Goal: Task Accomplishment & Management: Manage account settings

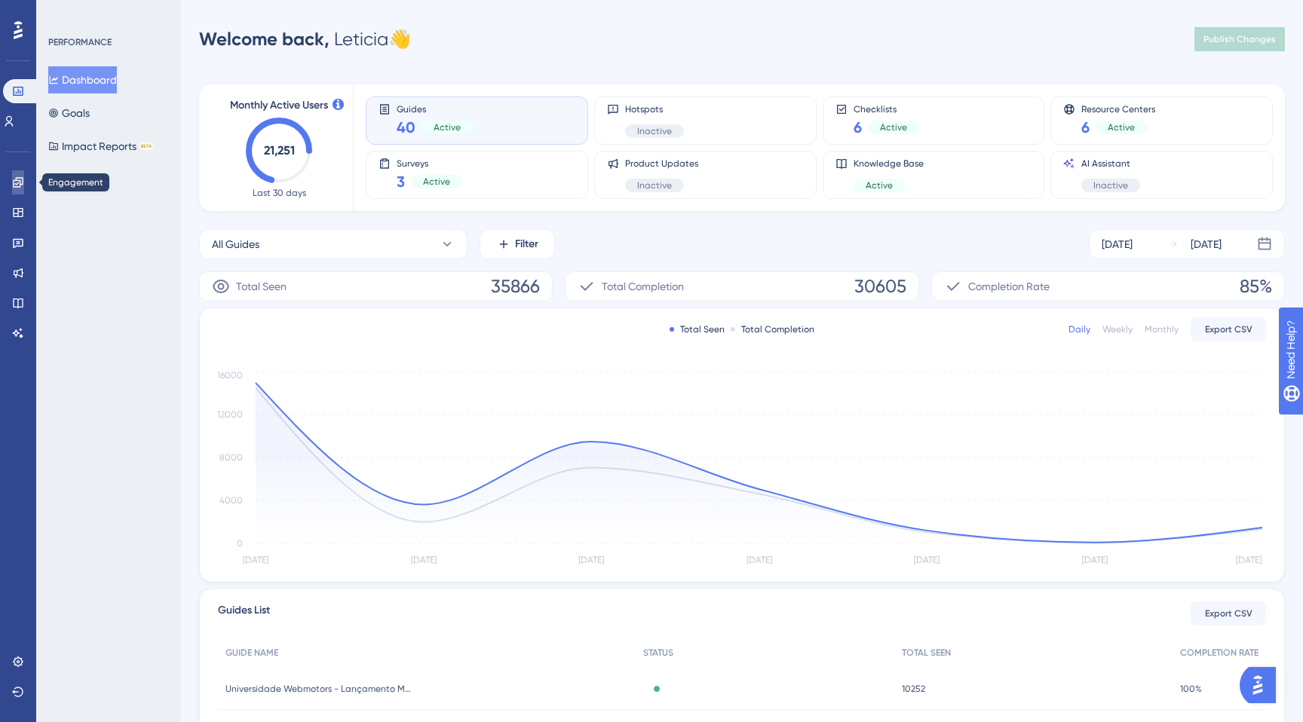
click at [24, 185] on link at bounding box center [18, 182] width 12 height 24
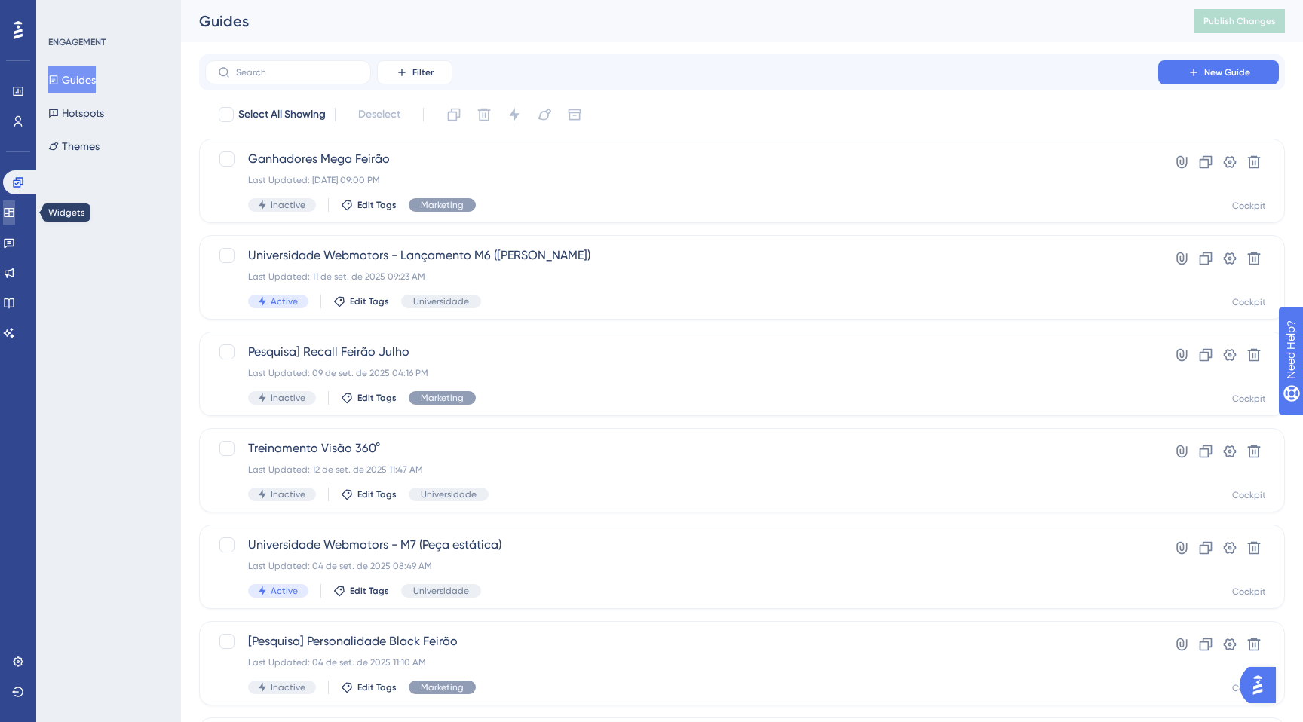
click at [14, 214] on icon at bounding box center [9, 212] width 10 height 9
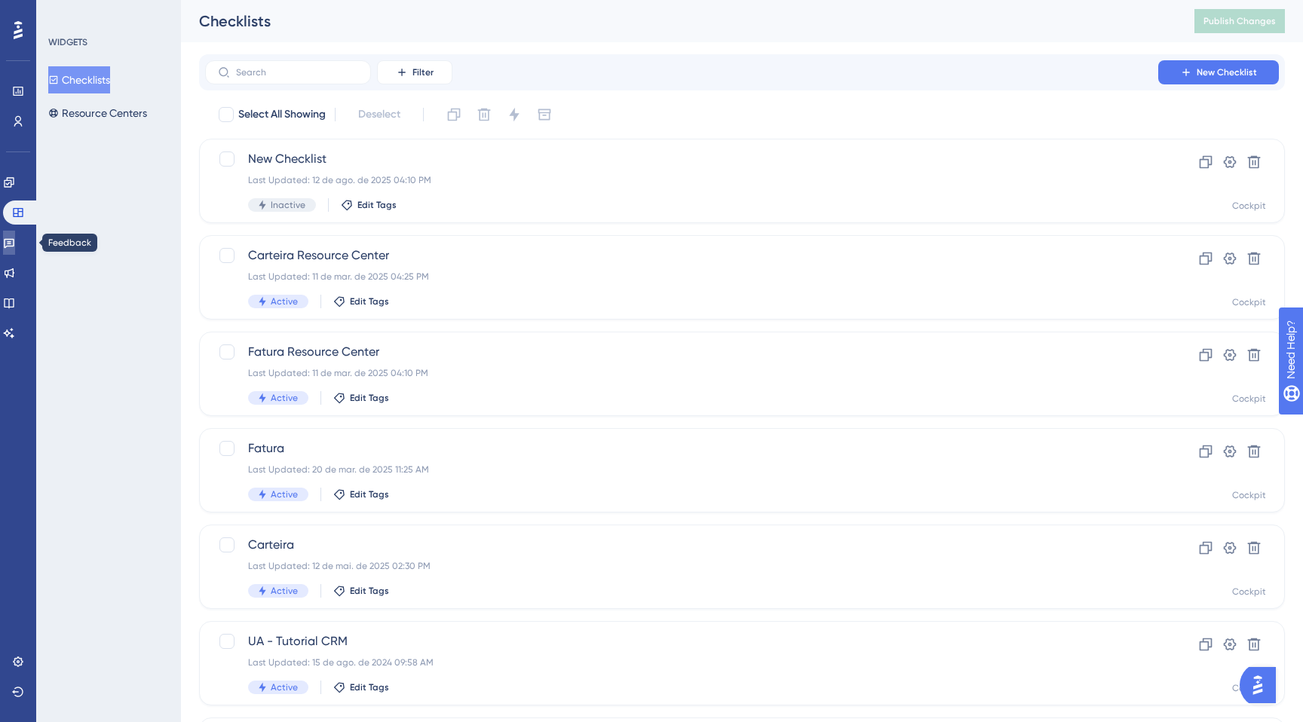
click at [15, 241] on icon at bounding box center [9, 243] width 12 height 12
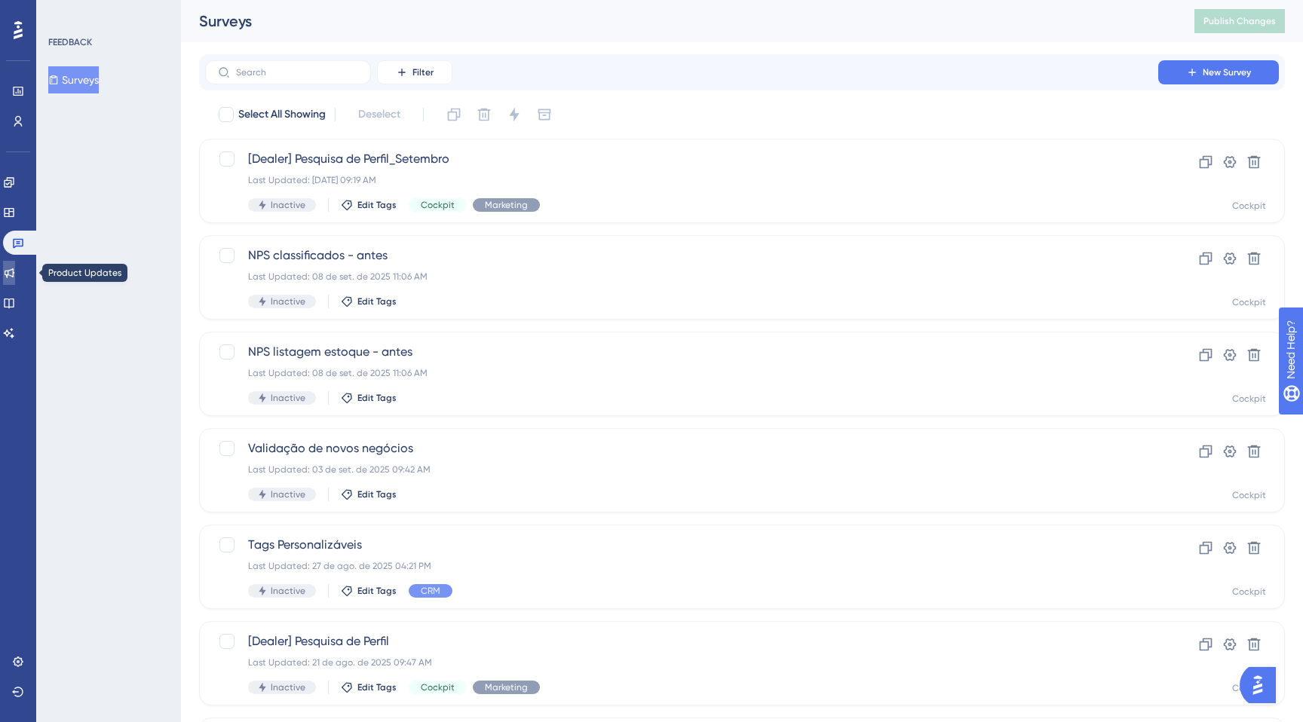
click at [15, 265] on link at bounding box center [9, 273] width 12 height 24
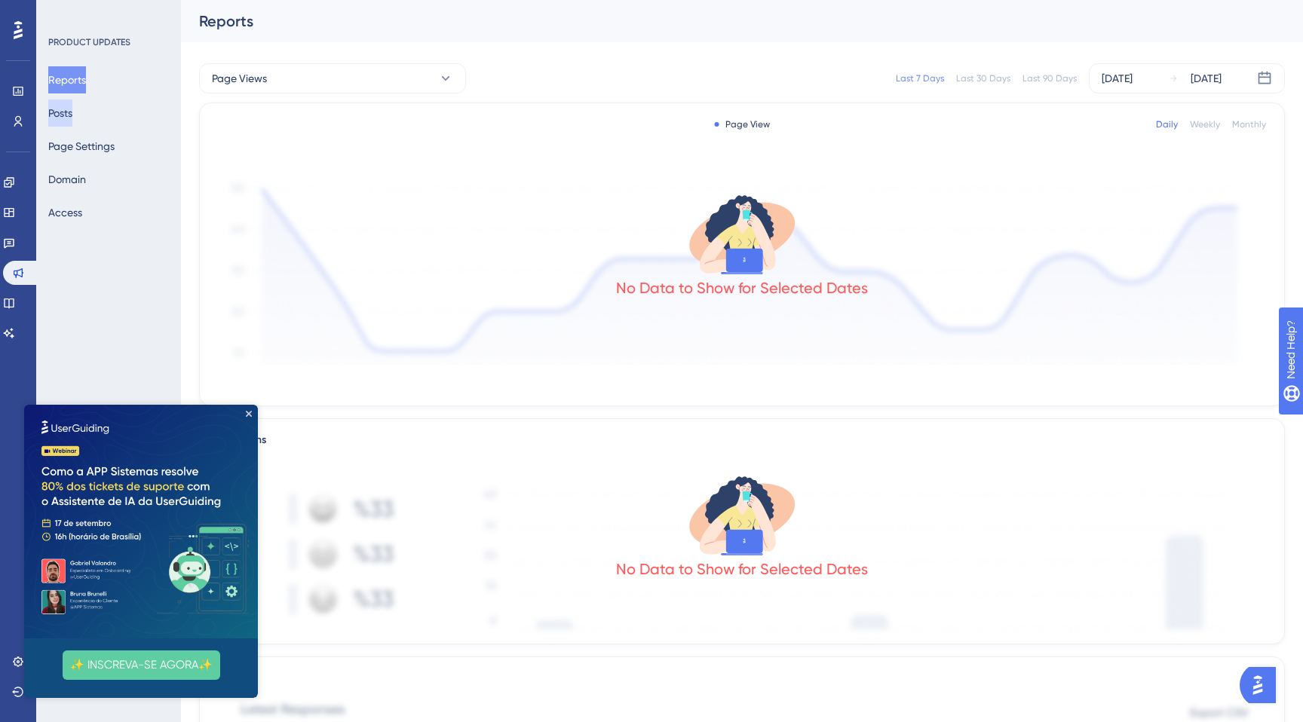
click at [69, 111] on button "Posts" at bounding box center [60, 113] width 24 height 27
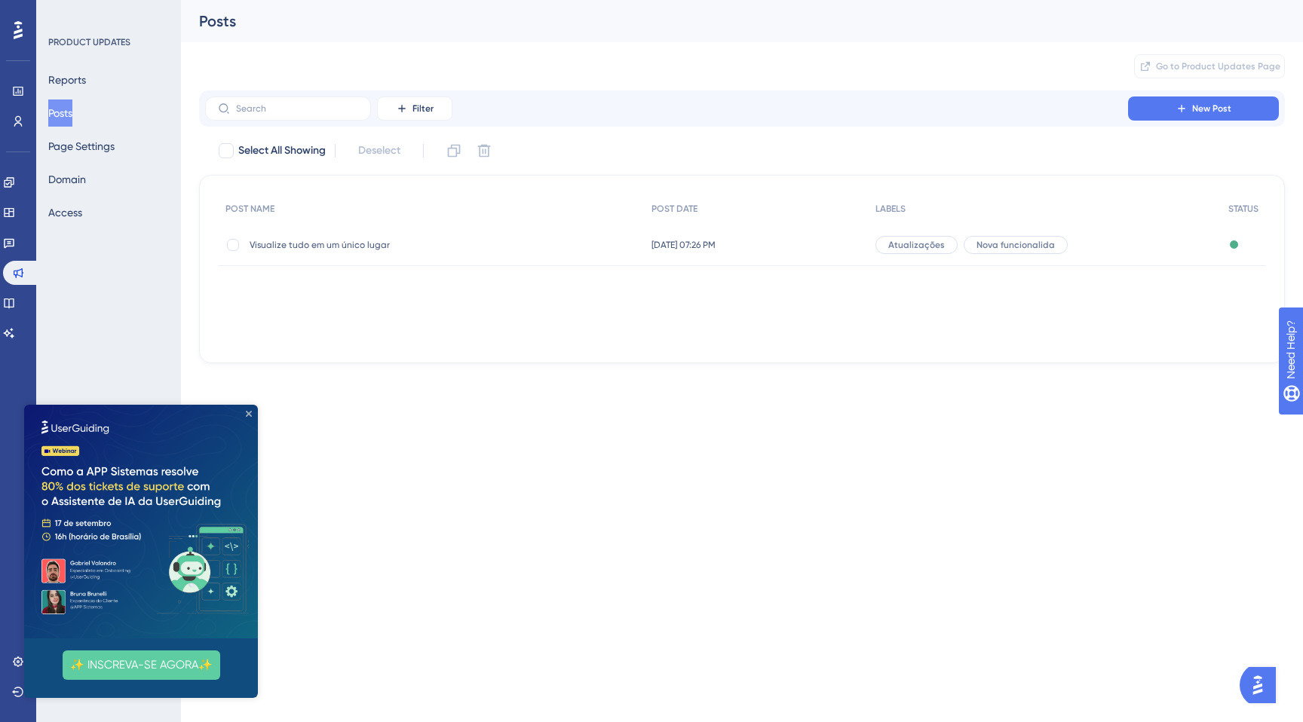
click at [247, 412] on icon "Close Preview" at bounding box center [249, 414] width 6 height 6
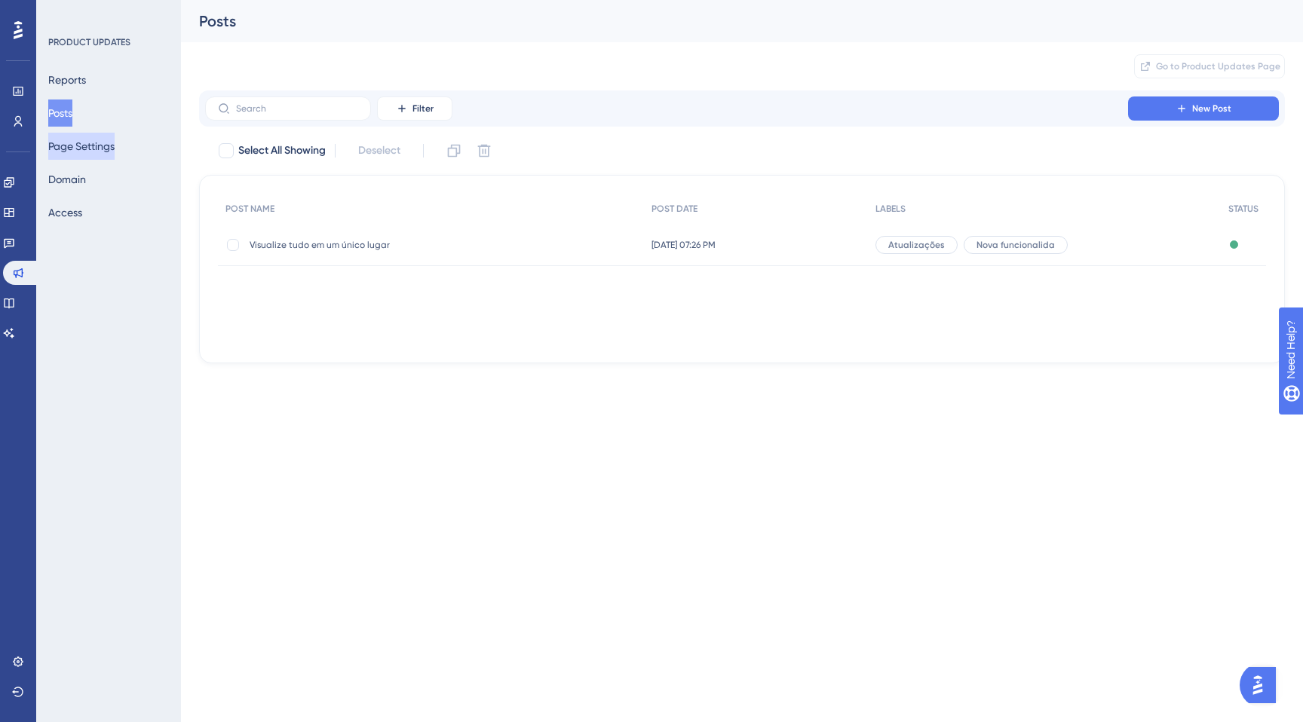
click at [95, 155] on button "Page Settings" at bounding box center [81, 146] width 66 height 27
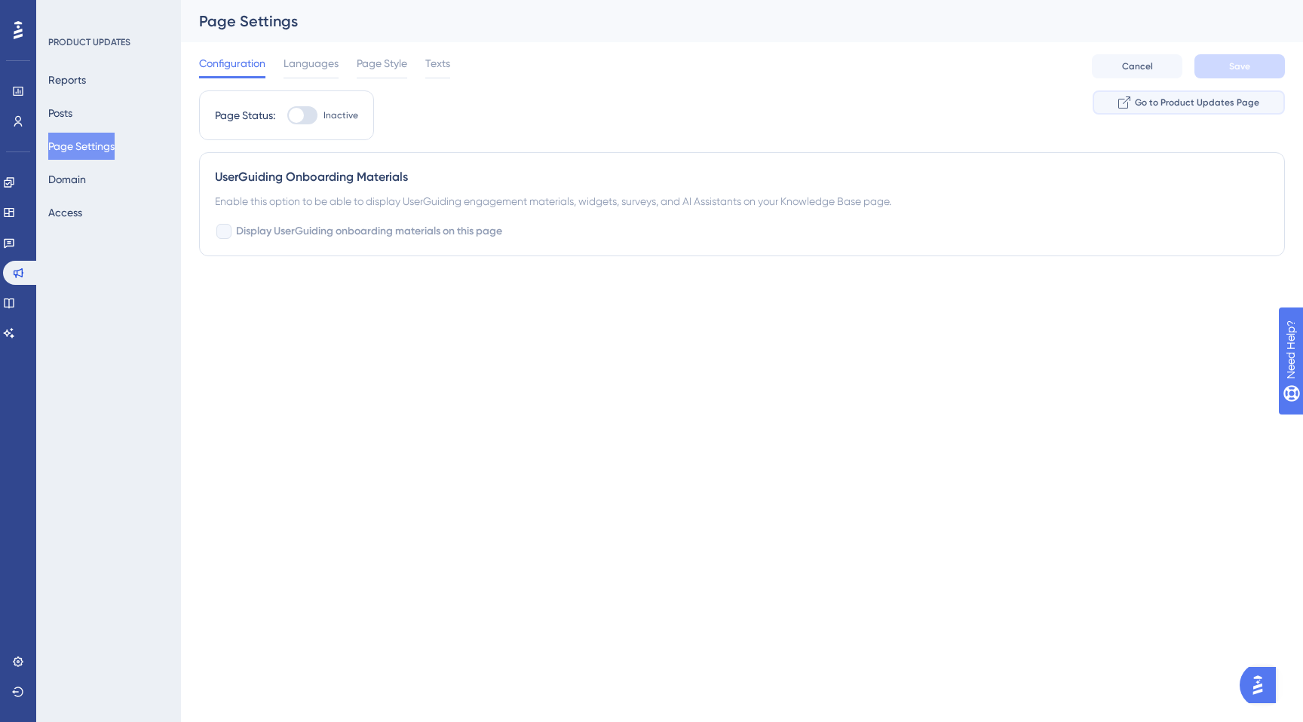
click at [1166, 110] on button "Go to Product Updates Page" at bounding box center [1189, 102] width 192 height 24
click at [299, 117] on div at bounding box center [296, 115] width 15 height 15
click at [287, 116] on input "Inactive" at bounding box center [287, 115] width 1 height 1
checkbox input "true"
click at [1231, 68] on span "Save" at bounding box center [1239, 66] width 21 height 12
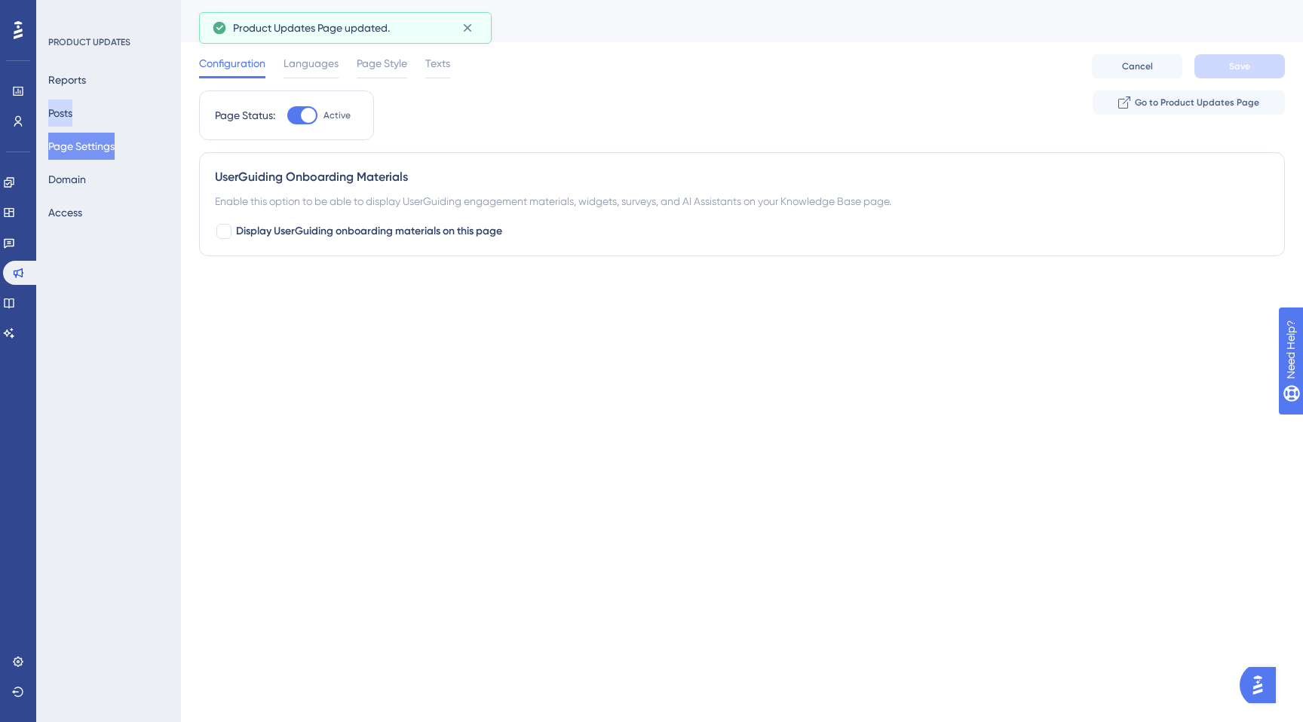
click at [72, 113] on button "Posts" at bounding box center [60, 113] width 24 height 27
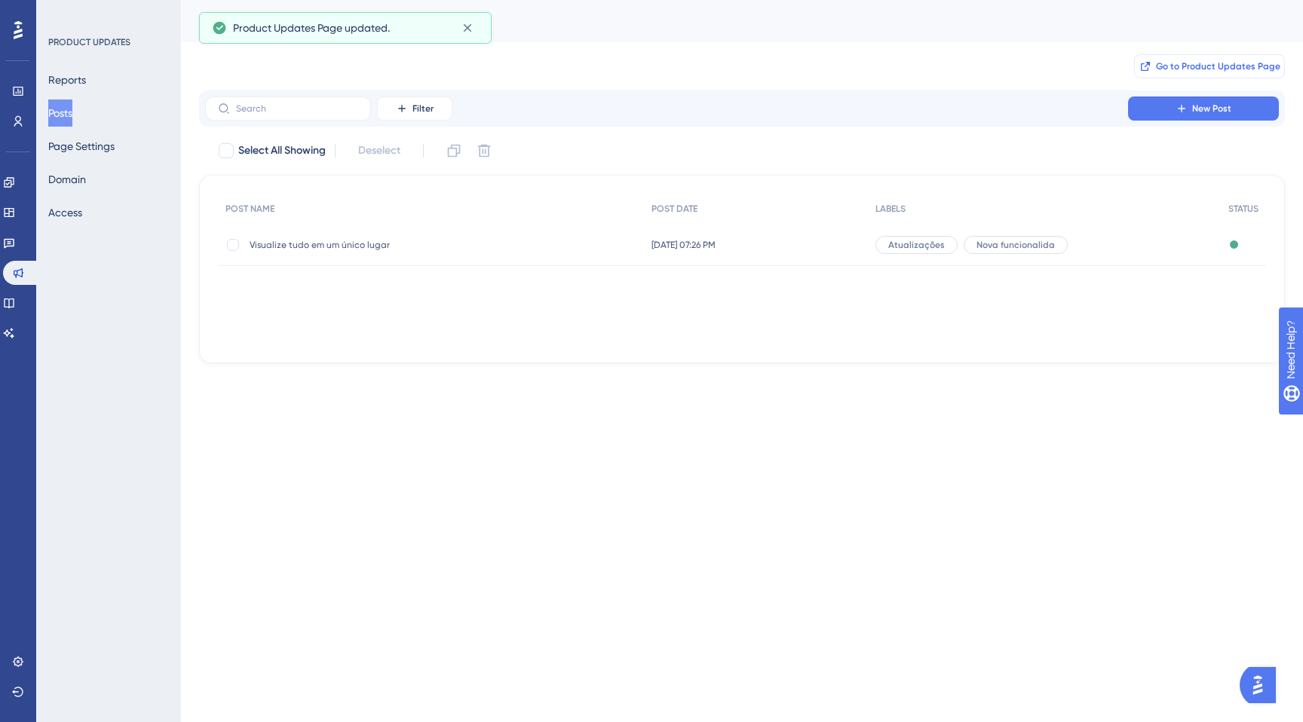
click at [1191, 57] on button "Go to Product Updates Page" at bounding box center [1209, 66] width 151 height 24
click at [73, 145] on button "Page Settings" at bounding box center [81, 146] width 66 height 27
